Goal: Information Seeking & Learning: Learn about a topic

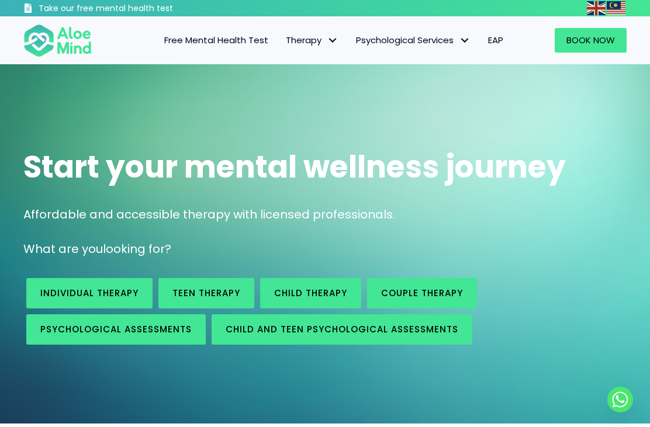
click at [0, 0] on span "Individual therapy" at bounding box center [0, 0] width 0 height 0
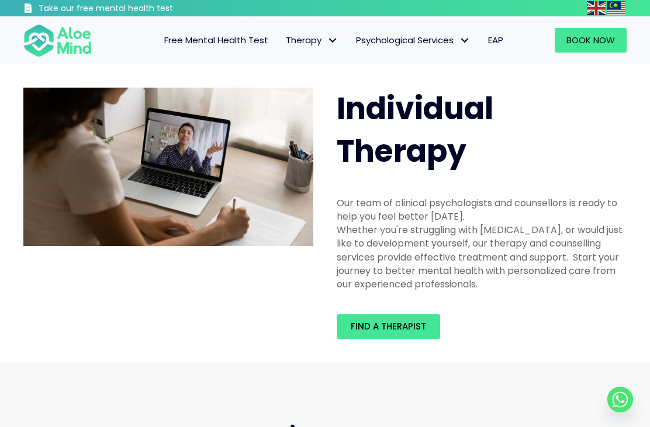
click at [0, 0] on span "Adult Psychological Assessments" at bounding box center [0, 0] width 0 height 0
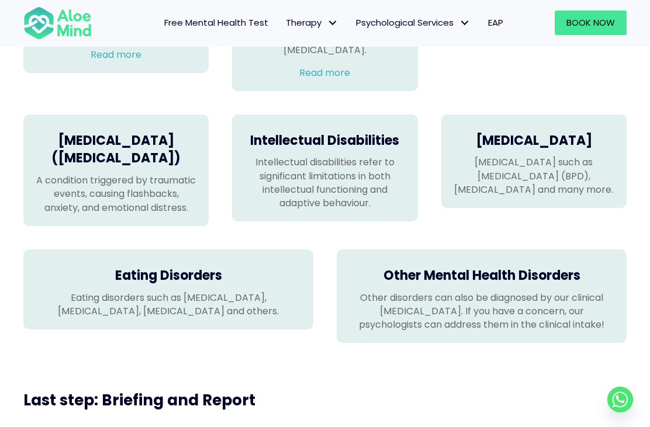
scroll to position [972, 0]
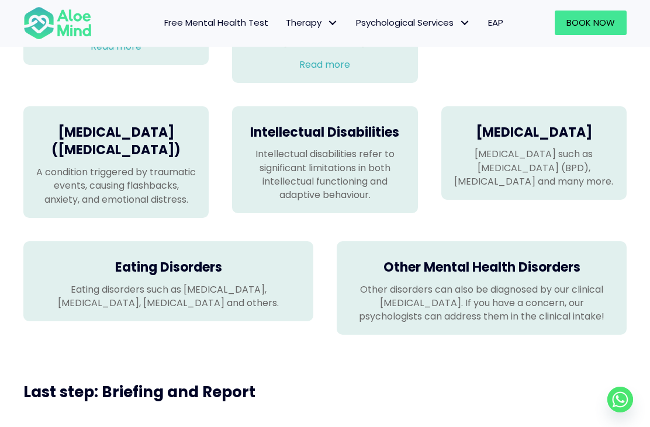
click at [75, 150] on h4 "[MEDICAL_DATA] ([MEDICAL_DATA])" at bounding box center [116, 142] width 162 height 36
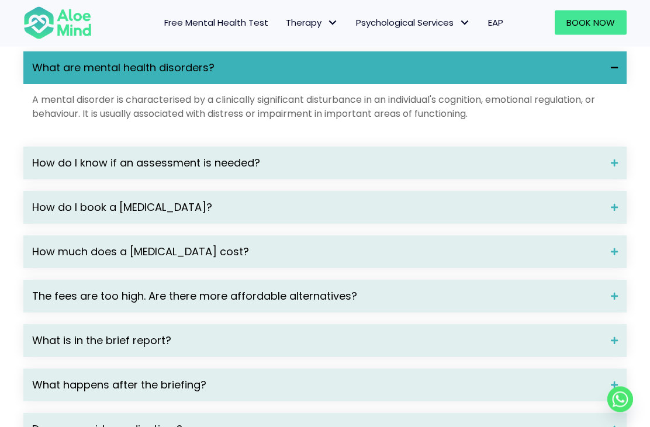
scroll to position [1637, 0]
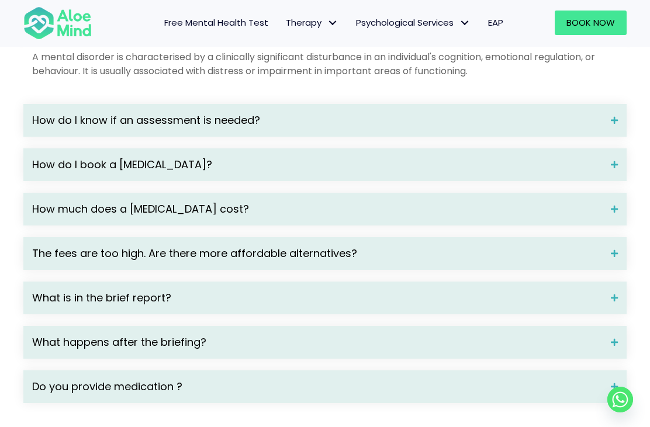
click at [563, 256] on span "The fees are too high. Are there more affordable alternatives?" at bounding box center [317, 253] width 570 height 15
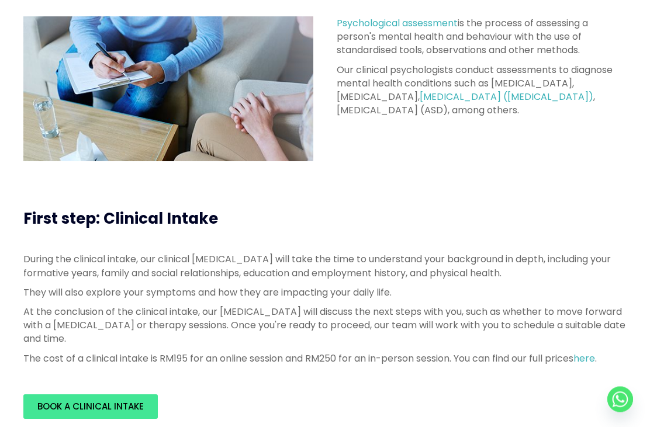
scroll to position [0, 0]
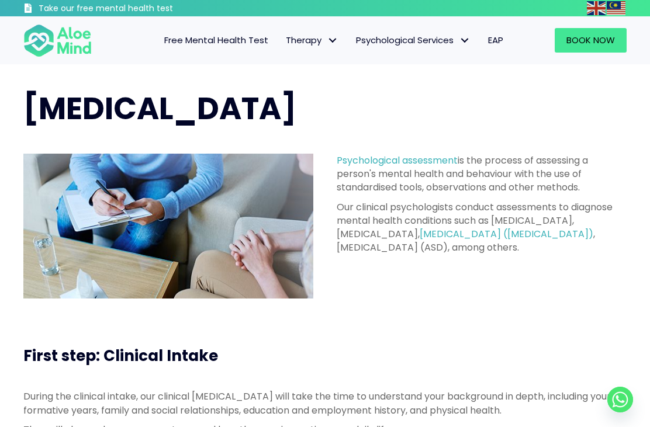
click at [501, 40] on span "EAP" at bounding box center [495, 40] width 15 height 12
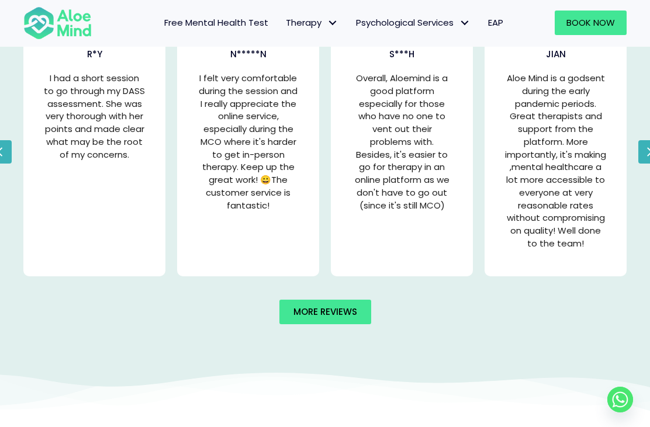
scroll to position [2242, 0]
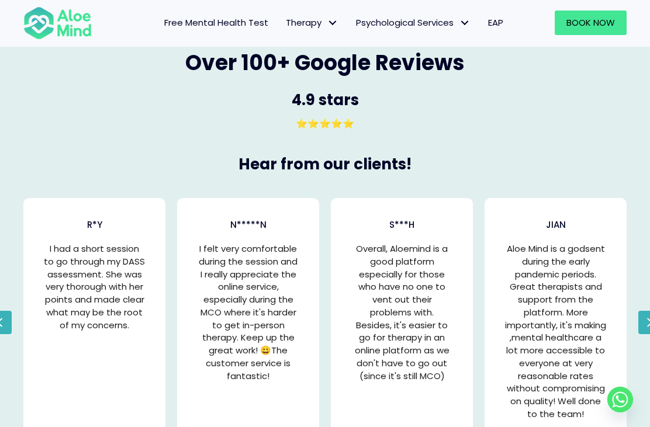
click at [0, 0] on span "Adult Psychological Assessments" at bounding box center [0, 0] width 0 height 0
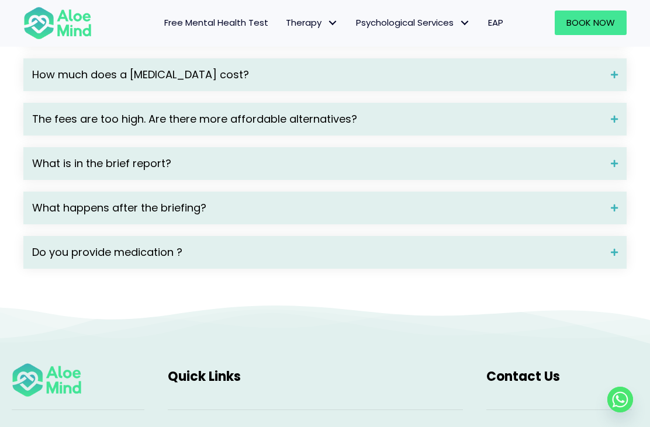
scroll to position [1795, 0]
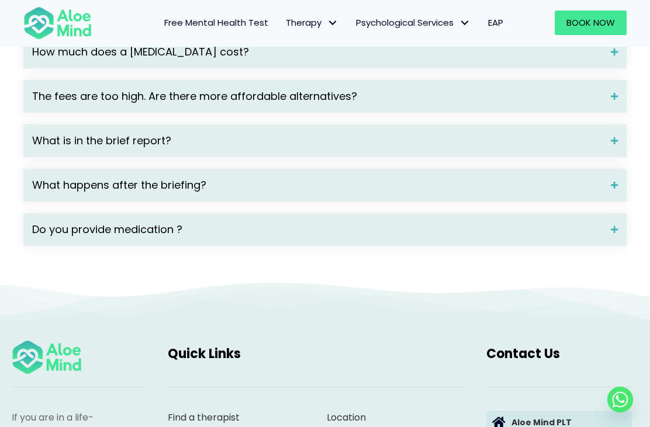
click at [517, 236] on span "Do you provide medication ?" at bounding box center [317, 229] width 570 height 15
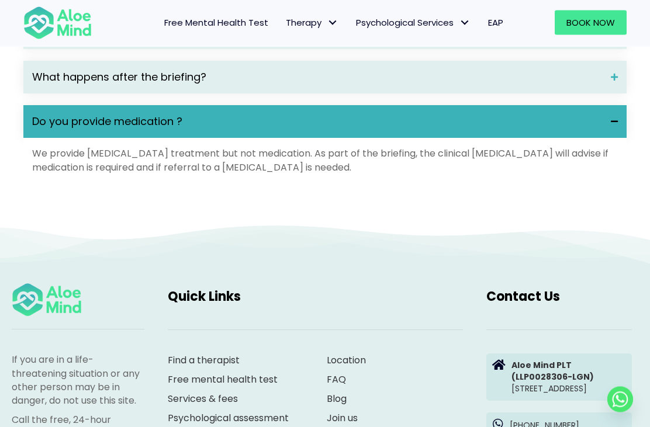
scroll to position [2182, 0]
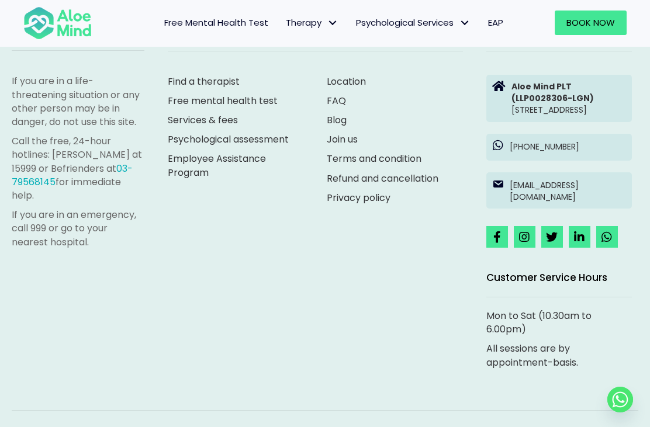
click at [225, 127] on link "Services & fees" at bounding box center [203, 119] width 70 height 13
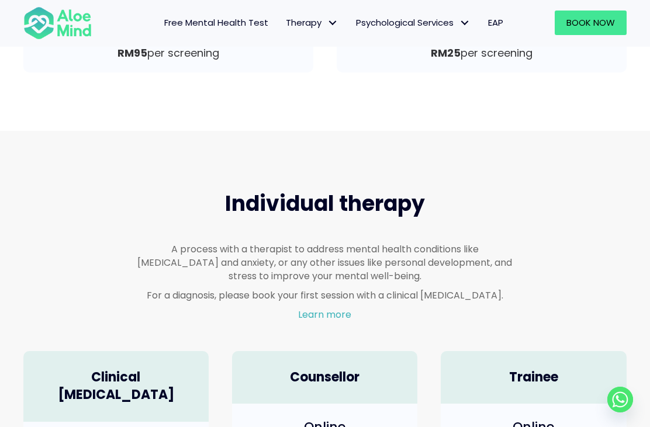
scroll to position [563, 0]
click at [340, 313] on link "Learn more" at bounding box center [324, 314] width 53 height 13
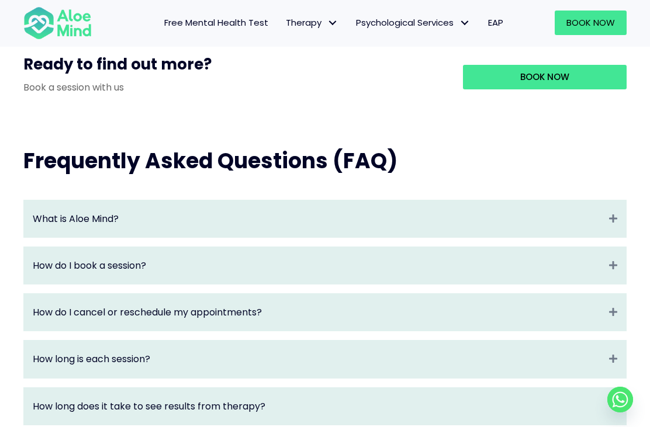
scroll to position [1186, 0]
